Goal: Find specific page/section: Find specific page/section

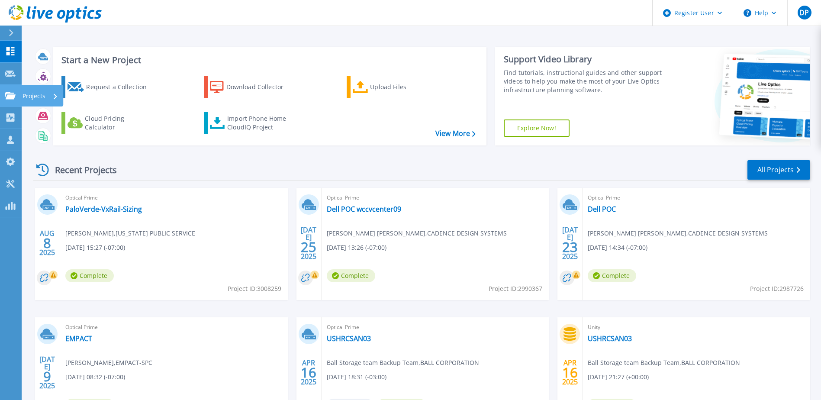
click at [6, 96] on icon at bounding box center [10, 95] width 10 height 7
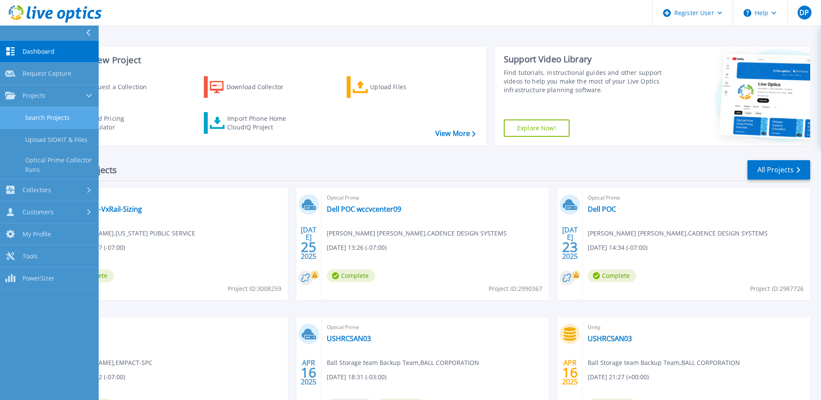
click at [38, 117] on link "Search Projects" at bounding box center [49, 118] width 99 height 22
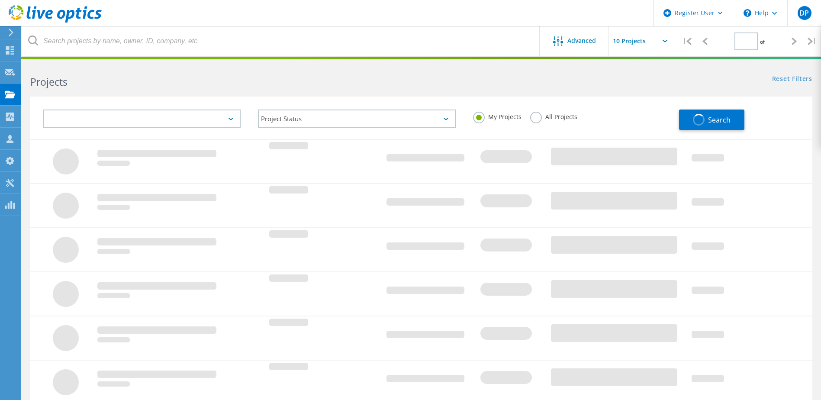
type input "1"
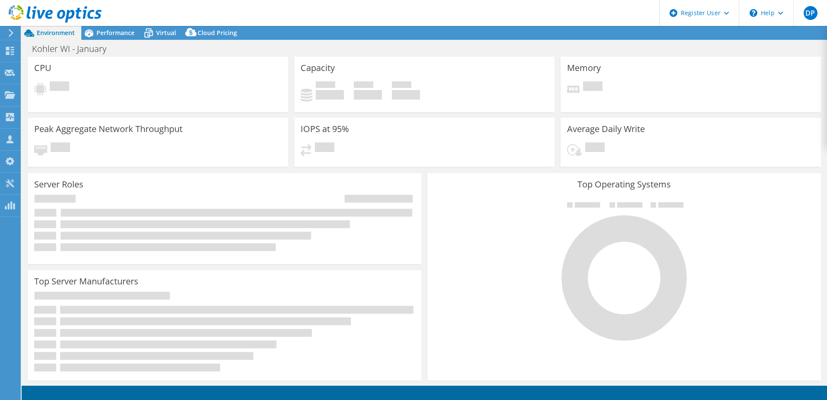
select select "USEast"
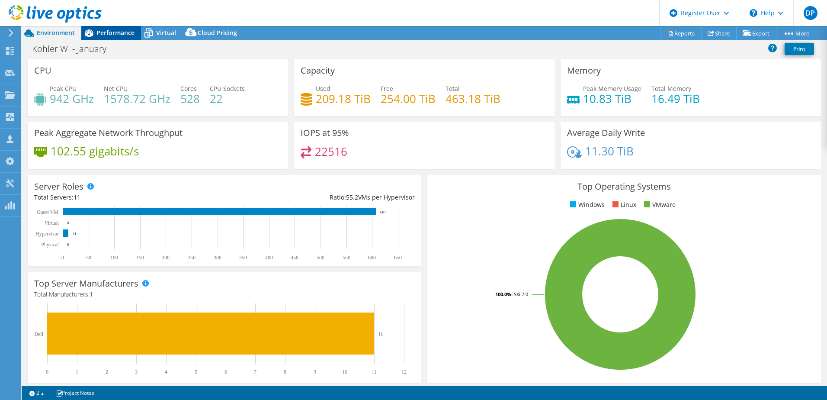
click at [119, 31] on span "Performance" at bounding box center [115, 33] width 38 height 8
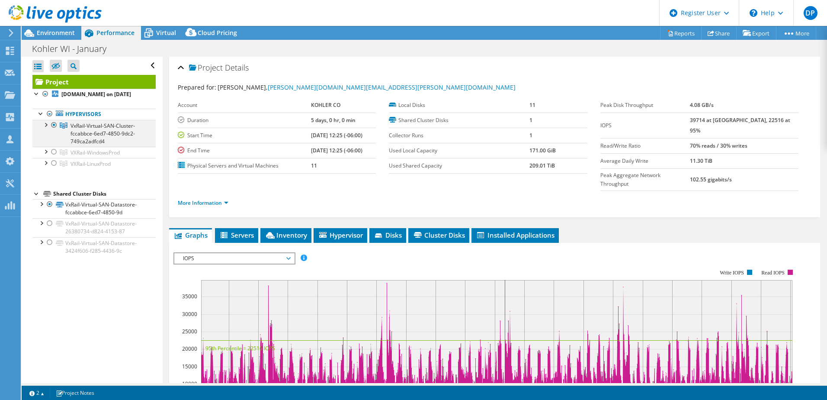
click at [45, 128] on div at bounding box center [45, 124] width 9 height 9
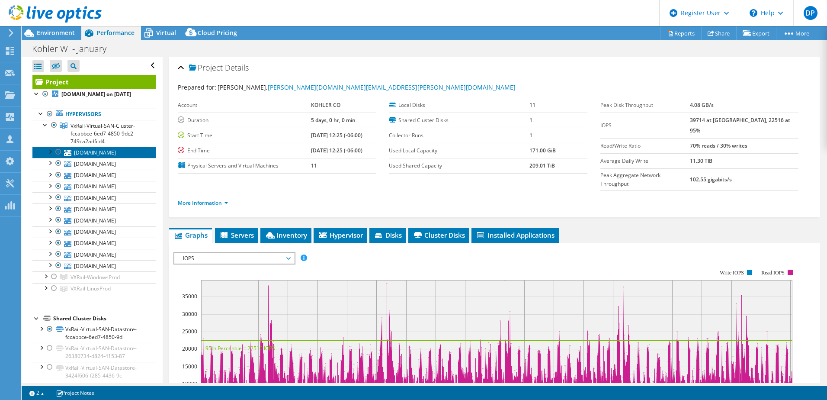
click at [102, 158] on link "uswivm112.kohlerco.com" at bounding box center [93, 152] width 123 height 11
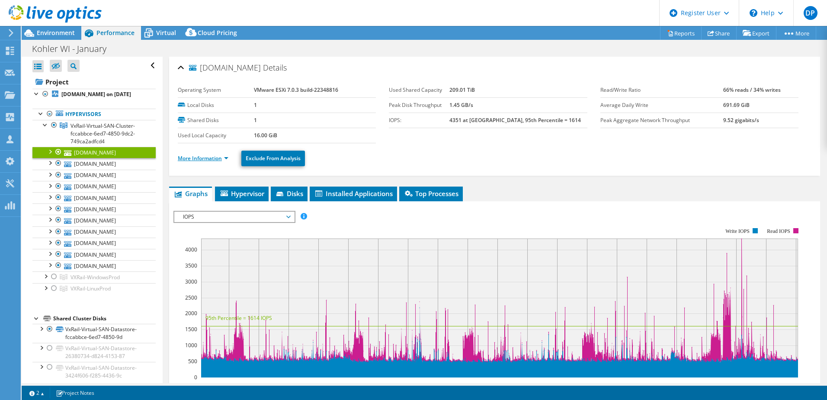
click at [212, 159] on link "More Information" at bounding box center [203, 157] width 51 height 7
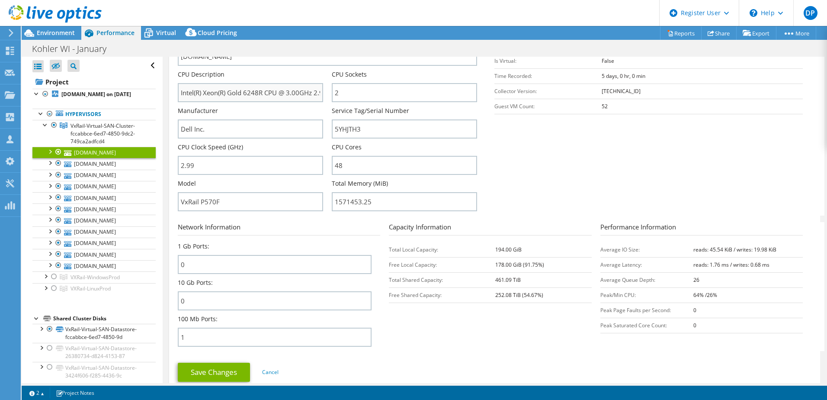
scroll to position [173, 0]
